Goal: Navigation & Orientation: Understand site structure

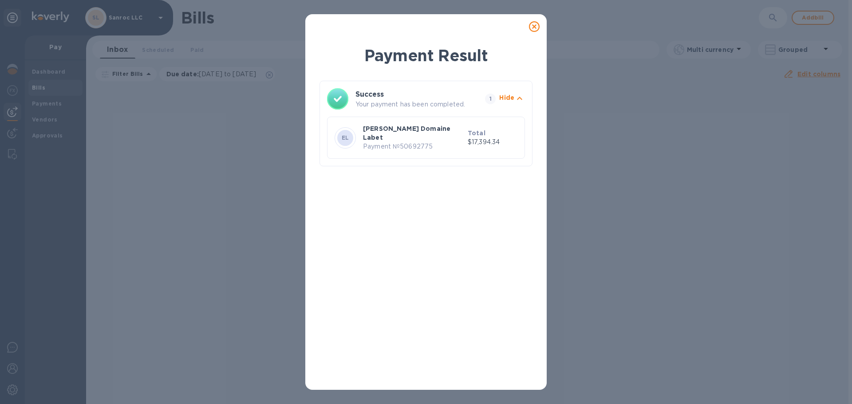
click at [652, 189] on div "Payment Result Success Your payment has been completed. 1 Hide EL [PERSON_NAME]…" at bounding box center [426, 202] width 852 height 404
click at [531, 24] on icon at bounding box center [534, 26] width 11 height 11
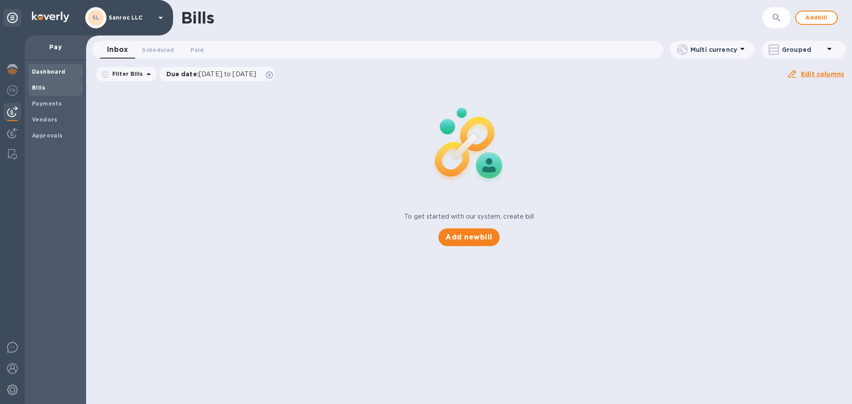
click at [36, 73] on b "Dashboard" at bounding box center [49, 71] width 34 height 7
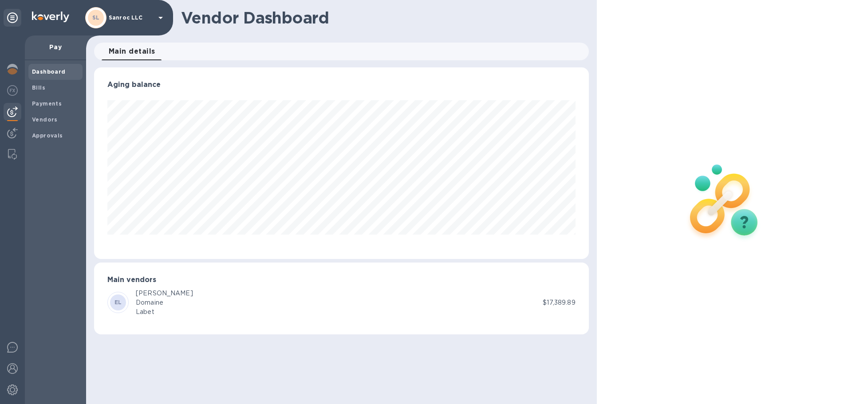
scroll to position [192, 494]
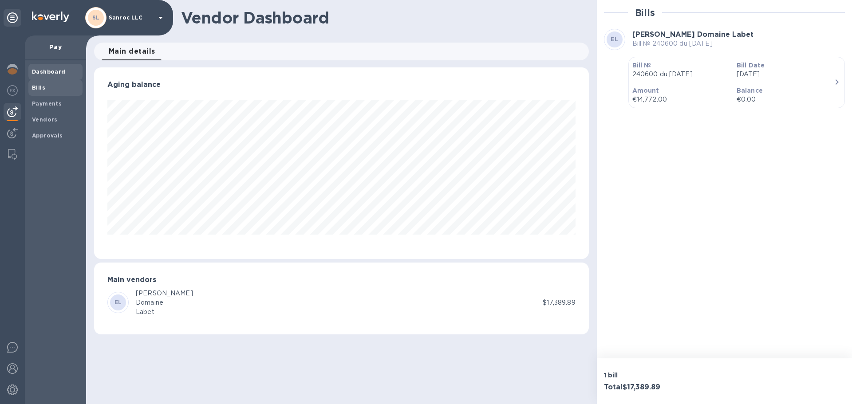
click at [37, 85] on b "Bills" at bounding box center [38, 87] width 13 height 7
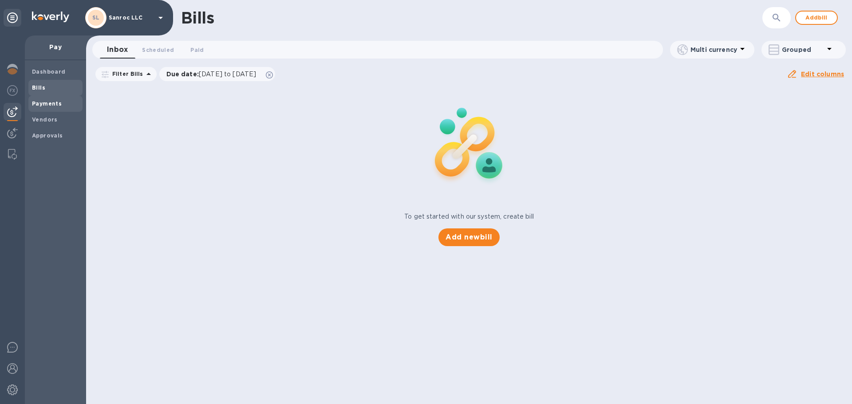
click at [47, 110] on div "Payments" at bounding box center [55, 104] width 54 height 16
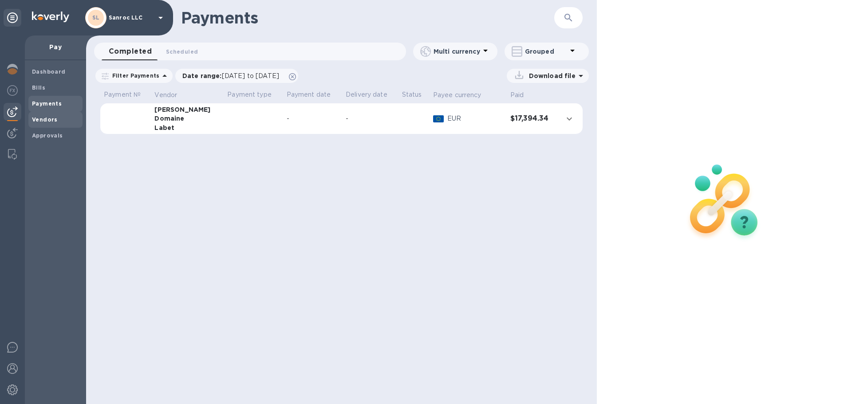
click at [50, 125] on div "Vendors" at bounding box center [55, 120] width 54 height 16
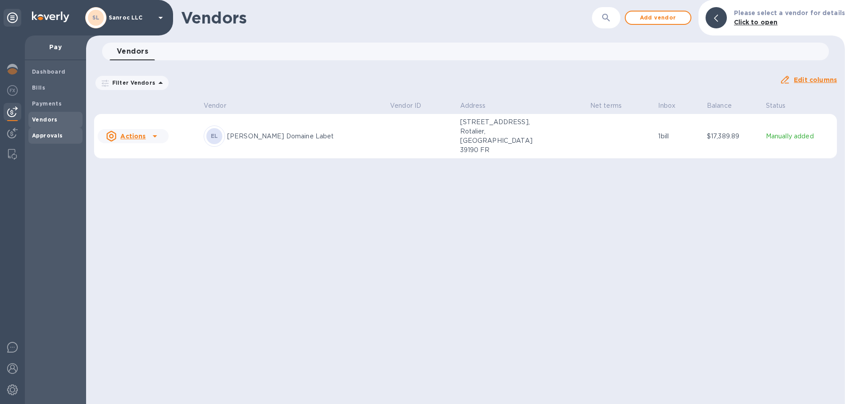
click at [47, 140] on span "Approvals" at bounding box center [47, 135] width 31 height 9
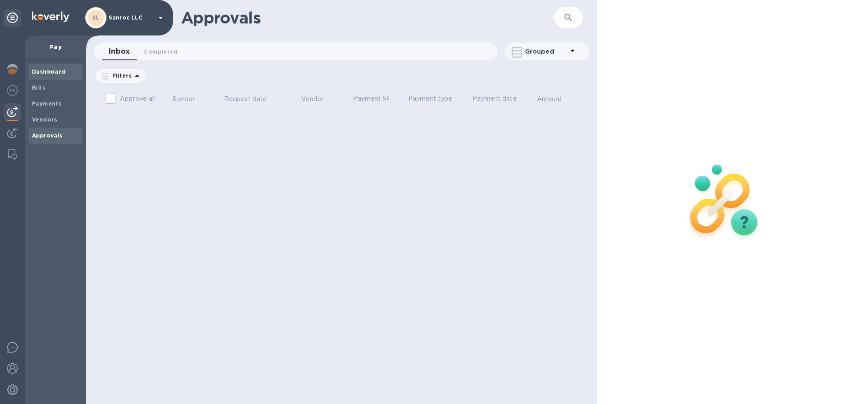
click at [37, 70] on b "Dashboard" at bounding box center [49, 71] width 34 height 7
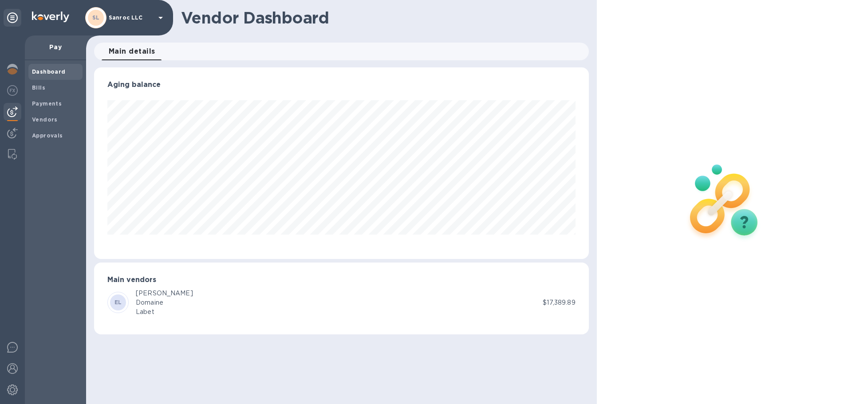
scroll to position [192, 494]
